Goal: Task Accomplishment & Management: Complete application form

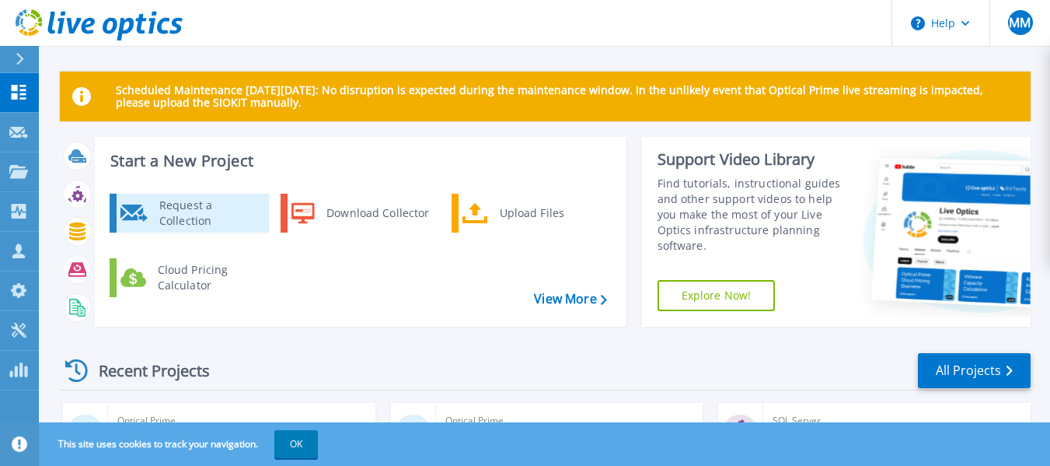
click at [207, 214] on div "Request a Collection" at bounding box center [208, 212] width 113 height 31
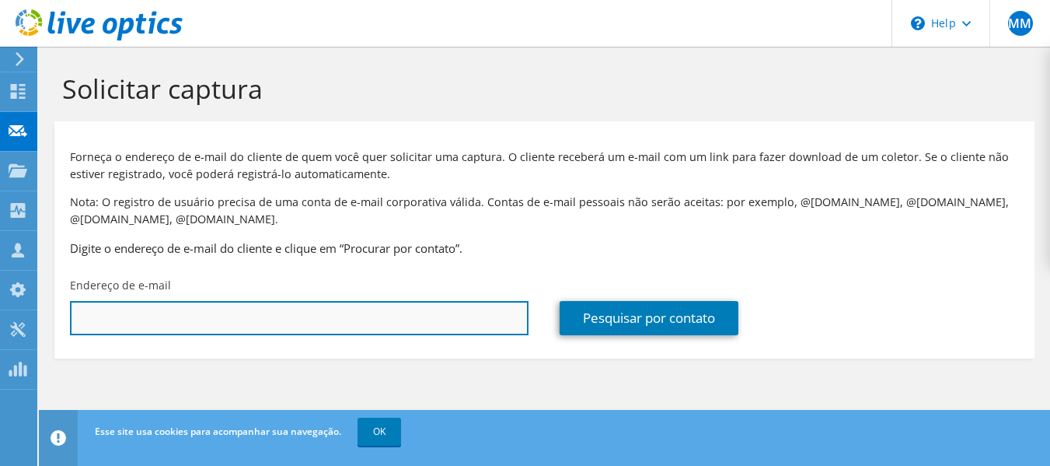
click at [364, 329] on input "text" at bounding box center [299, 318] width 459 height 34
paste input "Atualização de equipamentos antigos"
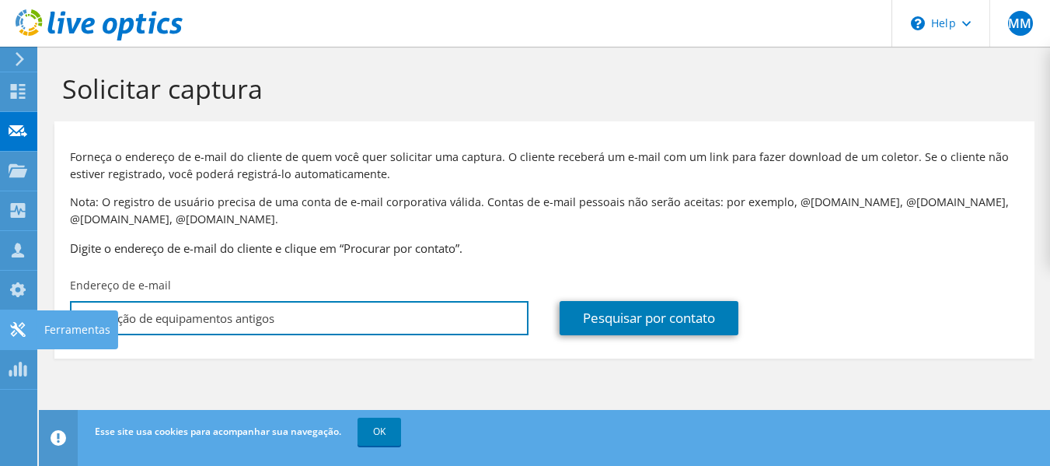
drag, startPoint x: 364, startPoint y: 329, endPoint x: 0, endPoint y: 337, distance: 364.6
click at [0, 337] on div "MM Membro da equipe Mauricio Mitugui mauricio.mitugui@f2it.com.br F2IT My Profi…" at bounding box center [525, 233] width 1050 height 466
click at [298, 317] on input "Atualização de equipamentos antigos" at bounding box center [299, 318] width 459 height 34
click at [282, 316] on input "Atualização de equipamentos antigos" at bounding box center [299, 318] width 459 height 34
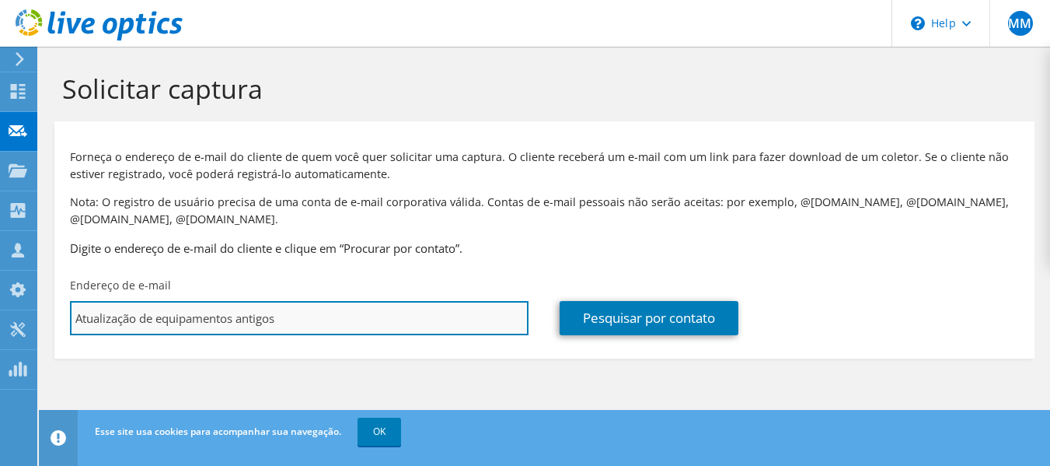
click at [282, 316] on input "Atualização de equipamentos antigos" at bounding box center [299, 318] width 459 height 34
paste input "marco.ferreira@oximaq.com.br"
click at [102, 323] on input "marco.ferreira@oximaq.com.br" at bounding box center [299, 318] width 459 height 34
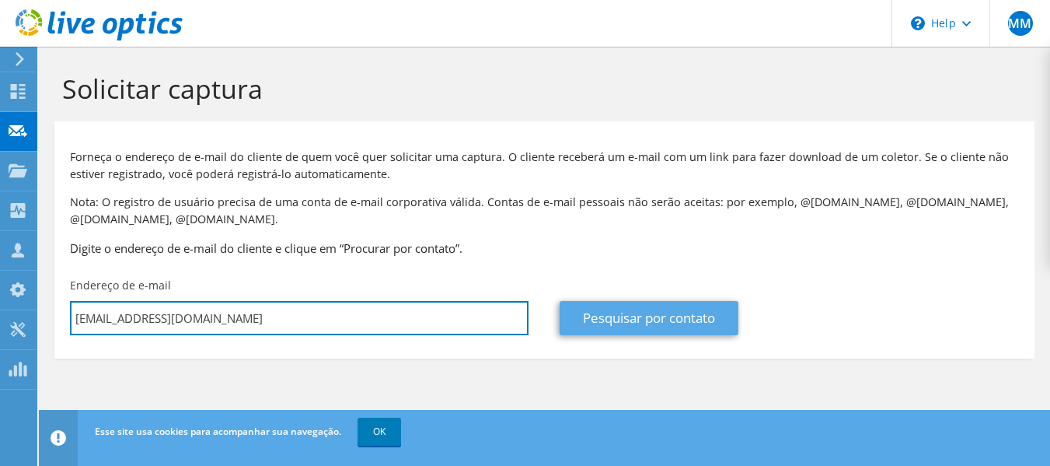
type input "marco.ferreira@oximaq.com.br"
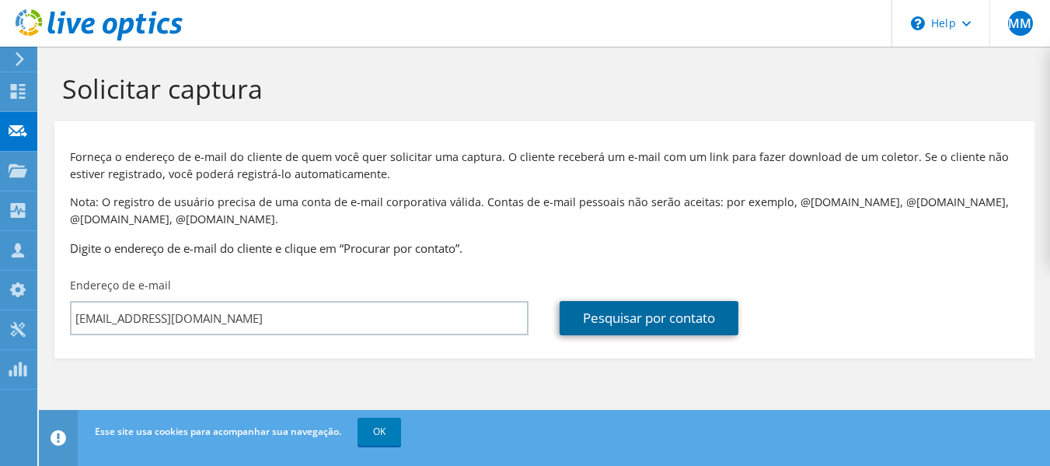
click at [685, 322] on link "Pesquisar por contato" at bounding box center [649, 318] width 179 height 34
type input "OXIMAQ COMERCIAL LTDA"
type input "Marco"
type input "Ferreira"
type input "Brasil"
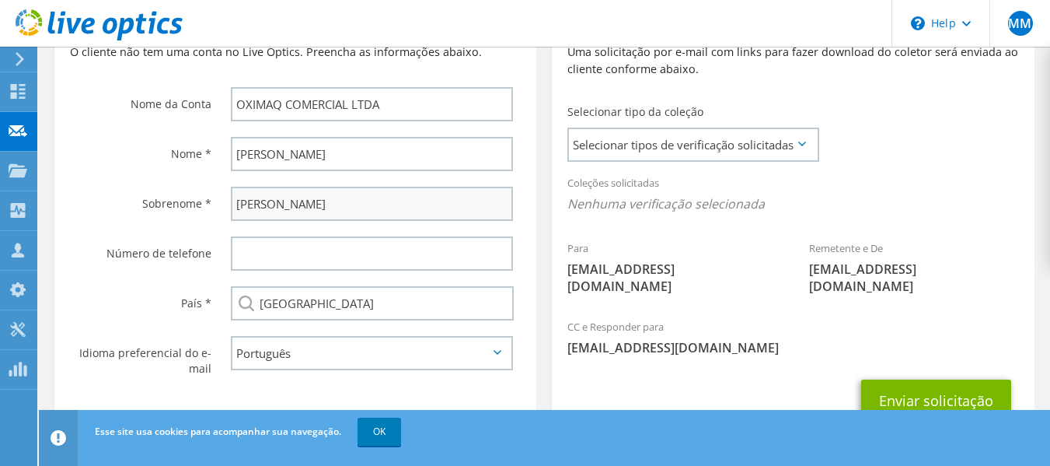
scroll to position [436, 0]
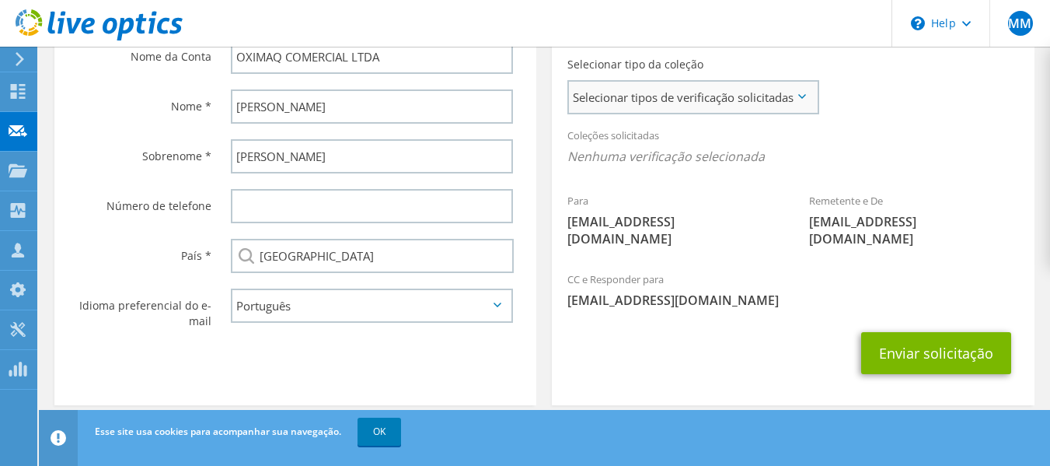
click at [766, 99] on span "Selecionar tipos de verificação solicitadas" at bounding box center [693, 97] width 248 height 31
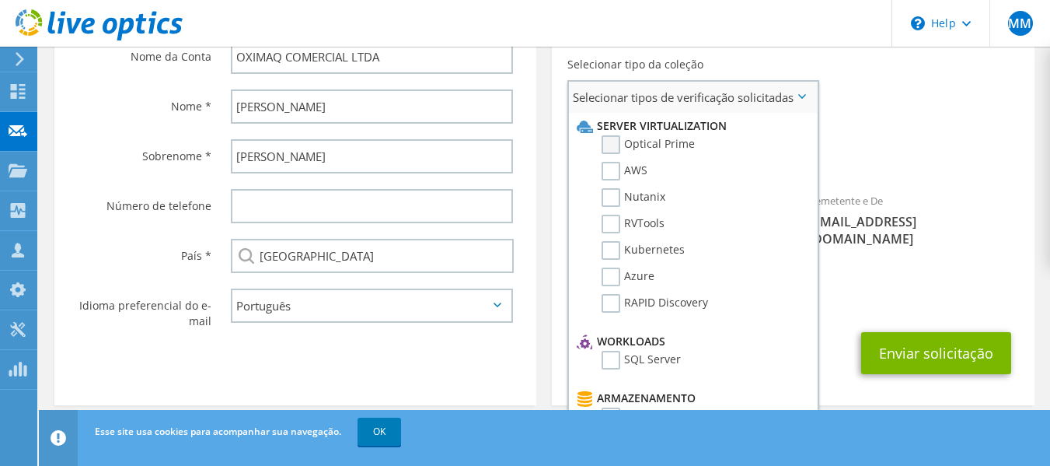
click at [668, 144] on label "Optical Prime" at bounding box center [648, 144] width 93 height 19
click at [0, 0] on input "Optical Prime" at bounding box center [0, 0] width 0 height 0
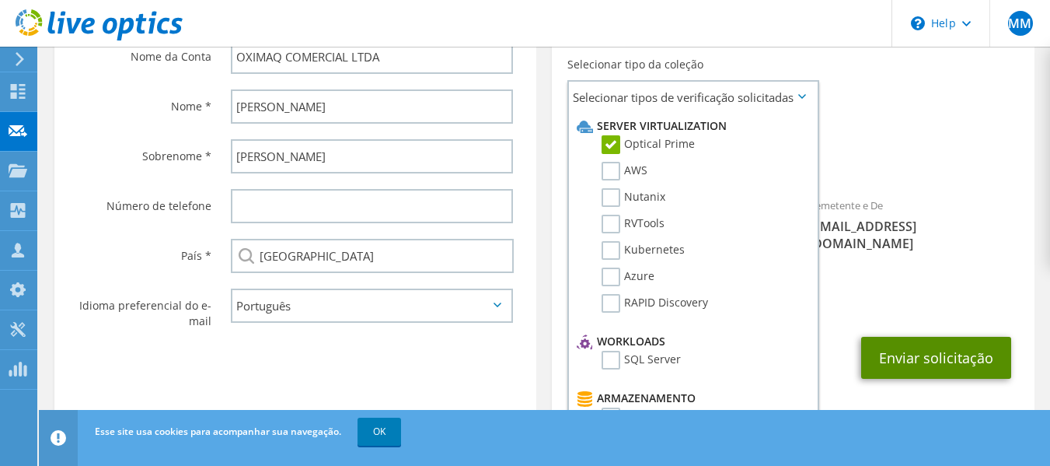
click at [973, 340] on button "Enviar solicitação" at bounding box center [936, 358] width 150 height 42
